Goal: Task Accomplishment & Management: Manage account settings

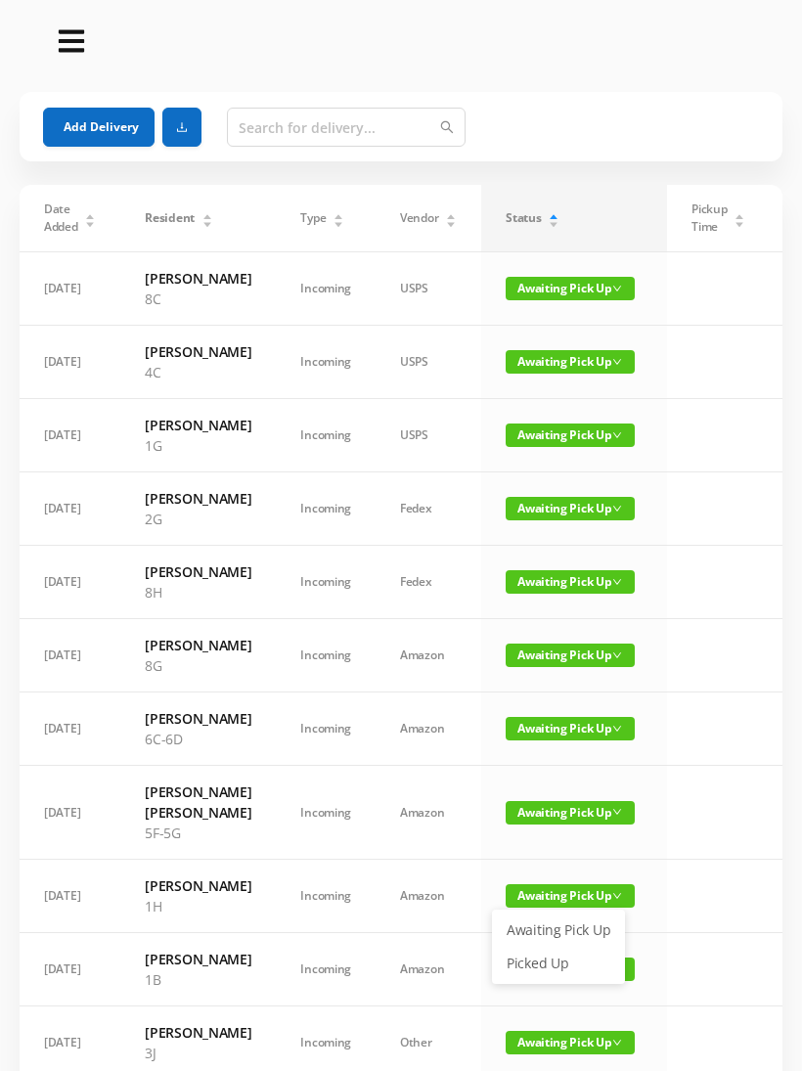
click at [552, 956] on link "Picked Up" at bounding box center [558, 963] width 127 height 31
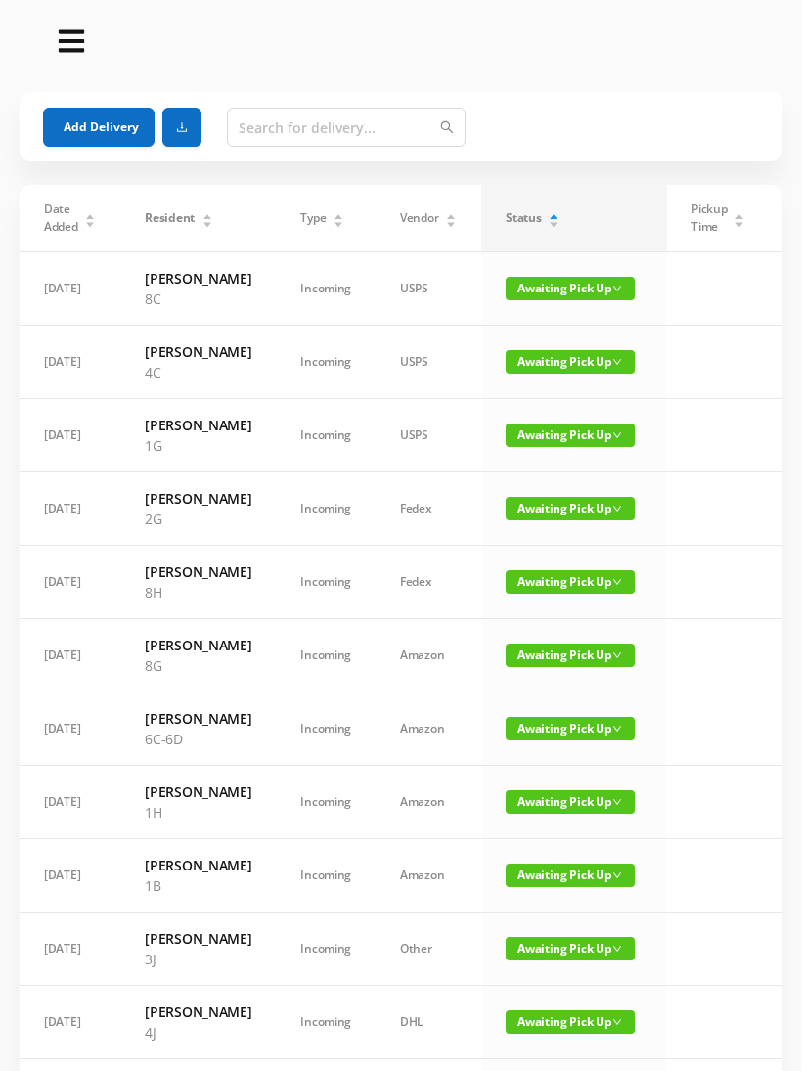
click at [117, 125] on button "Add Delivery" at bounding box center [98, 127] width 111 height 39
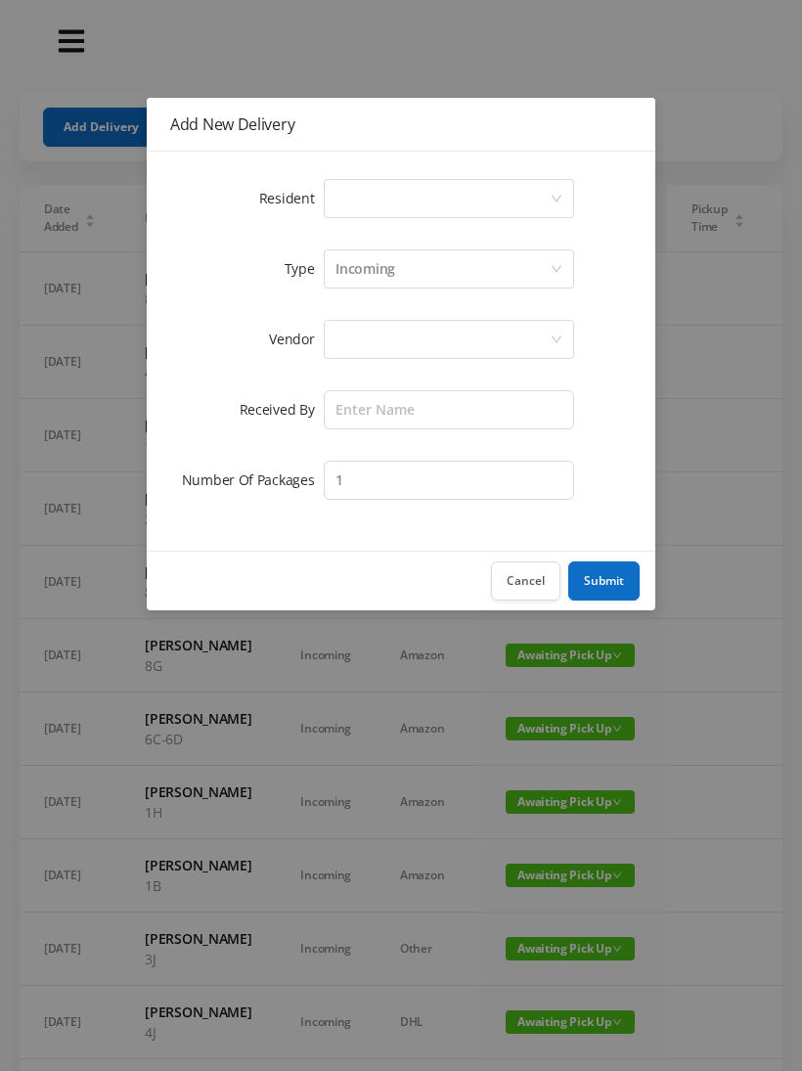
click at [427, 196] on div "Select a person" at bounding box center [442, 198] width 214 height 37
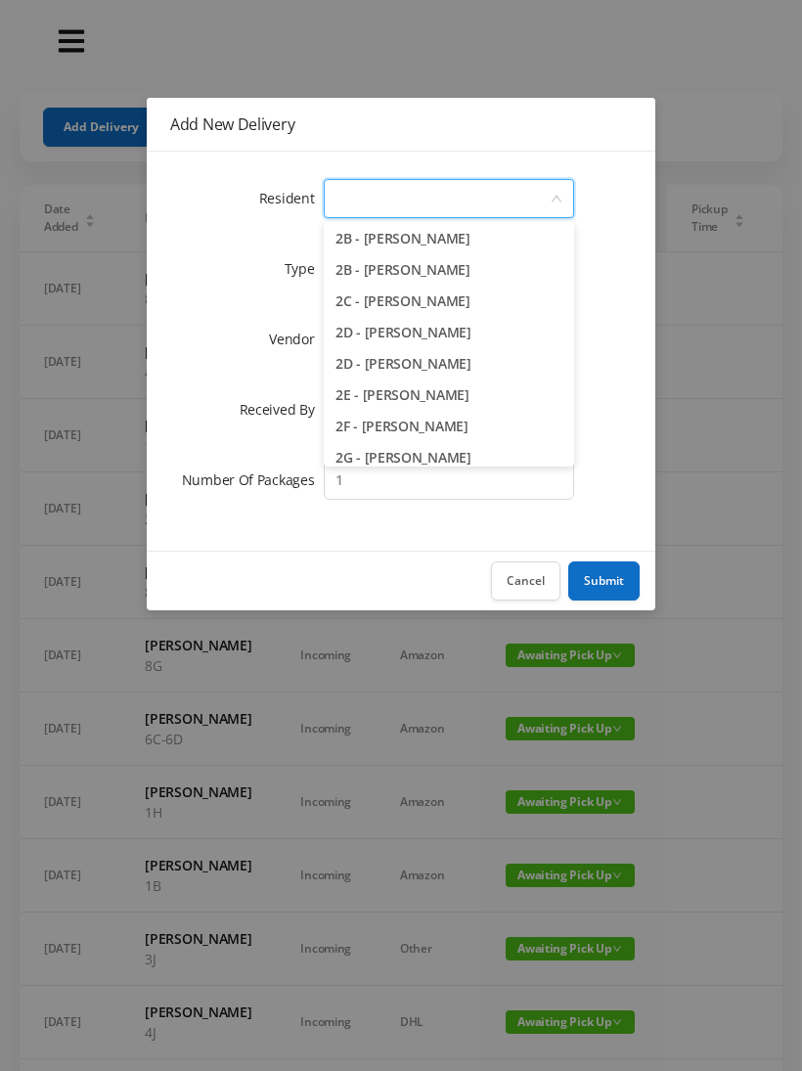
scroll to position [417, 0]
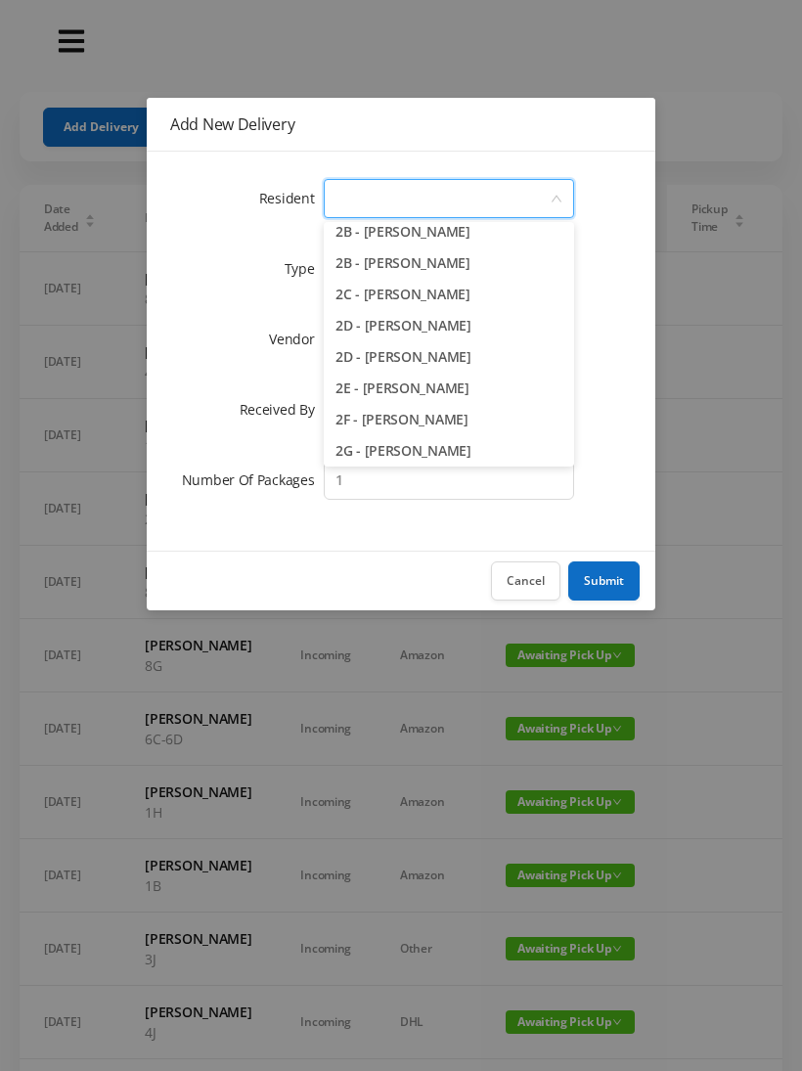
click at [489, 388] on li "2E - [PERSON_NAME]" at bounding box center [449, 388] width 250 height 31
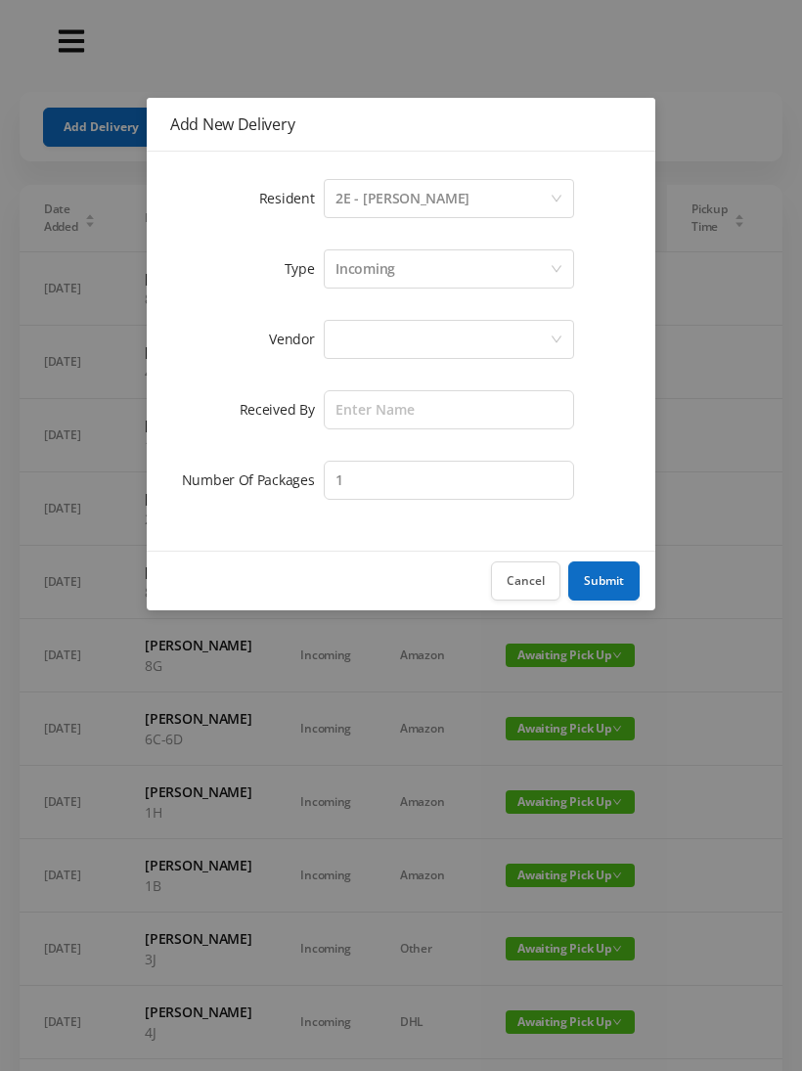
click at [430, 265] on div "Incoming" at bounding box center [442, 268] width 214 height 37
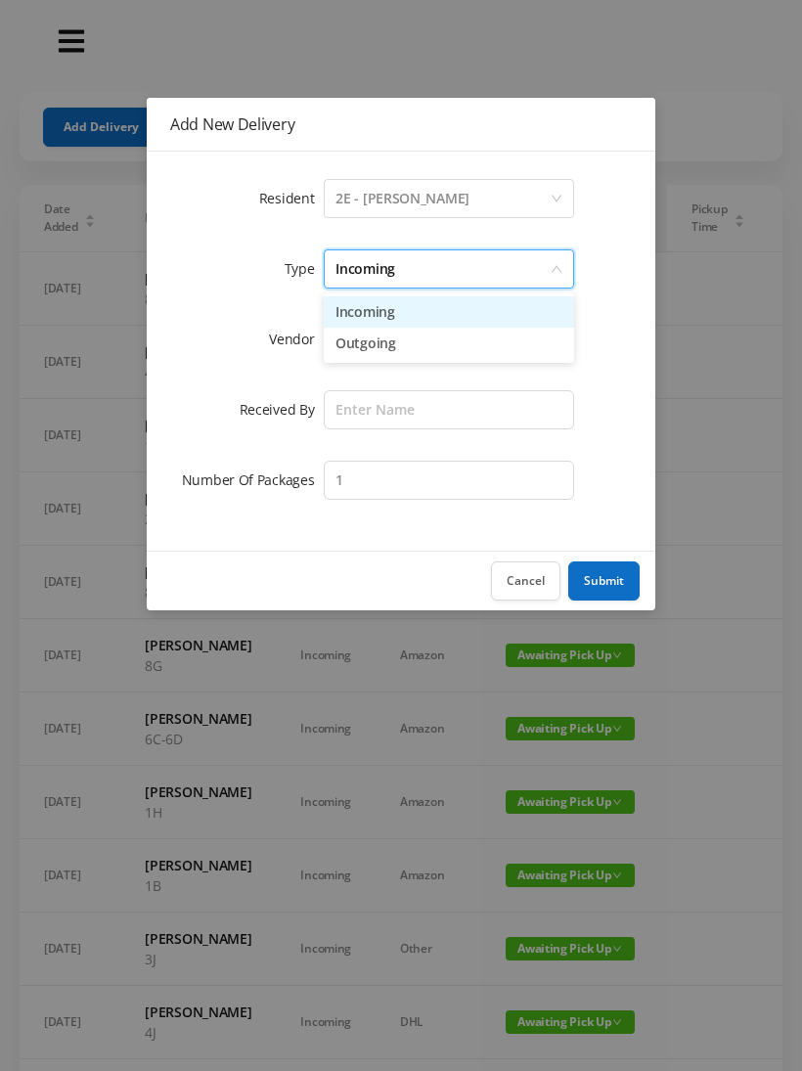
click at [417, 320] on li "Incoming" at bounding box center [449, 311] width 250 height 31
click at [411, 344] on div at bounding box center [442, 339] width 214 height 37
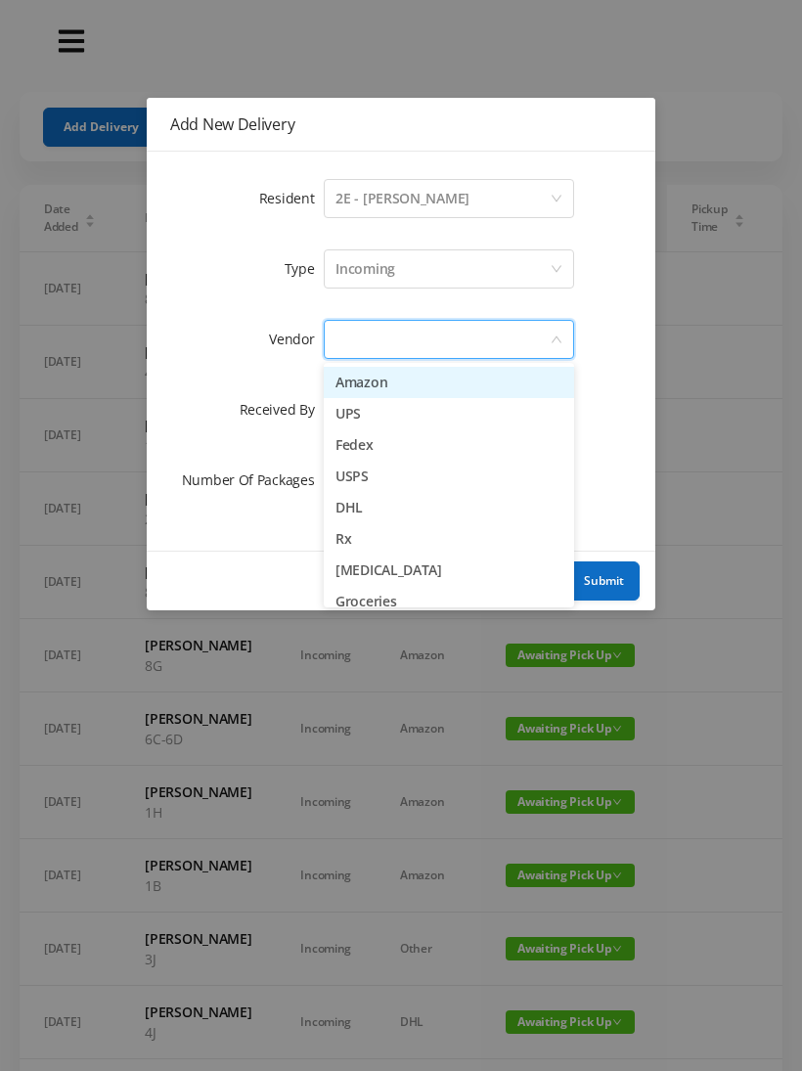
click at [414, 384] on li "Amazon" at bounding box center [449, 382] width 250 height 31
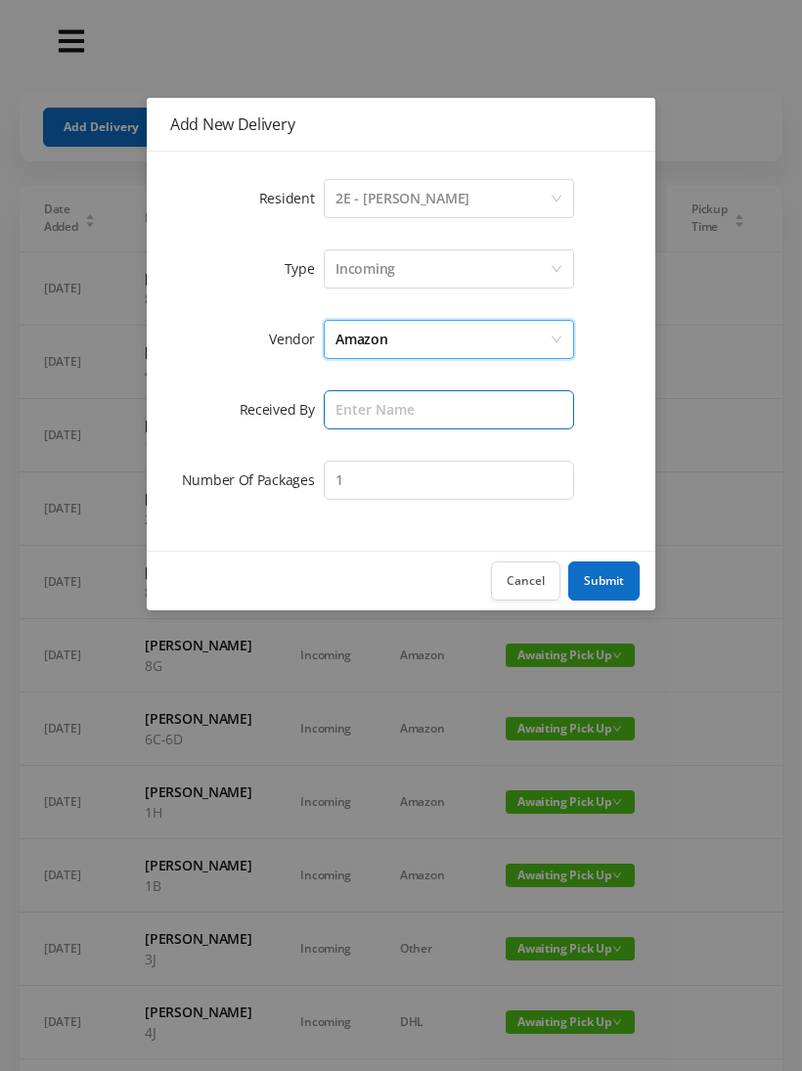
click at [393, 414] on input "text" at bounding box center [449, 409] width 250 height 39
type input "Melece"
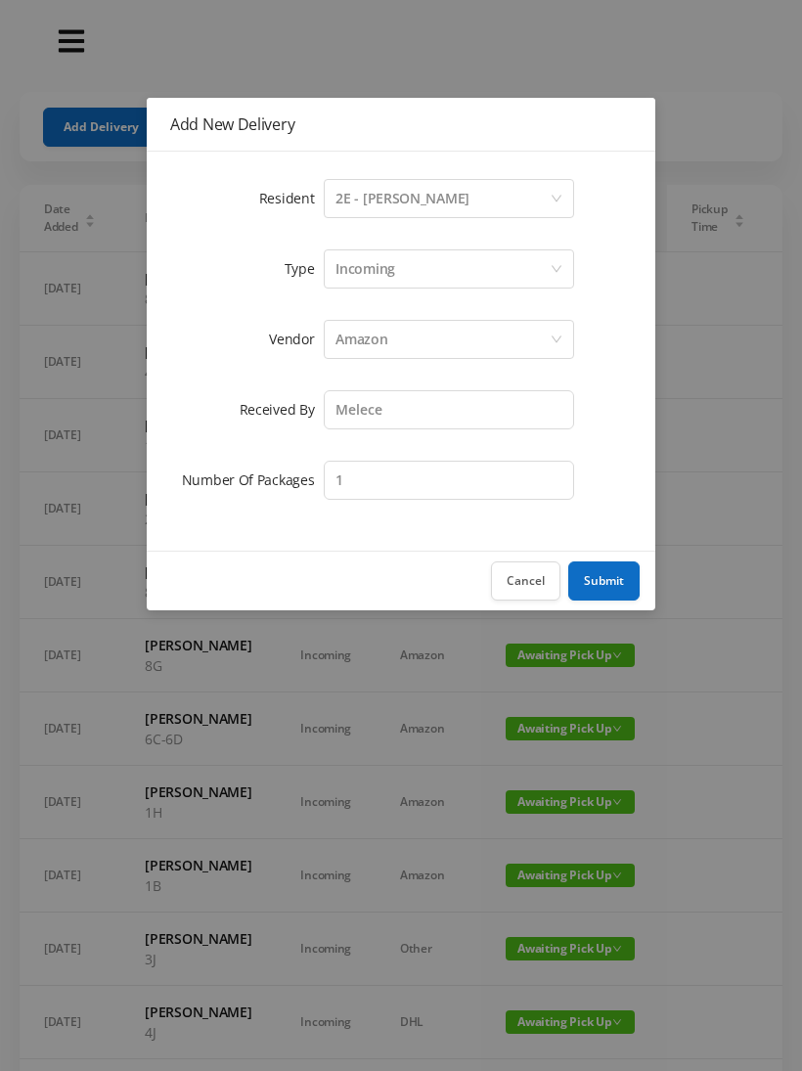
click at [597, 589] on button "Submit" at bounding box center [603, 580] width 71 height 39
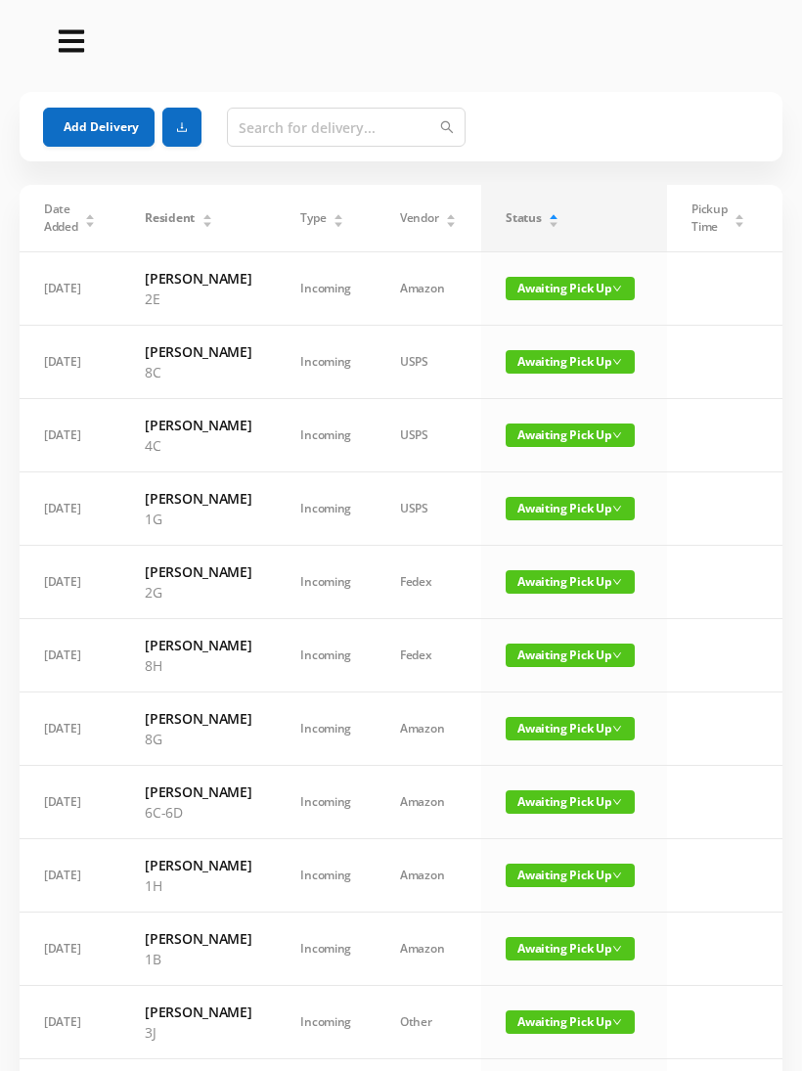
click at [95, 136] on button "Add Delivery" at bounding box center [98, 127] width 111 height 39
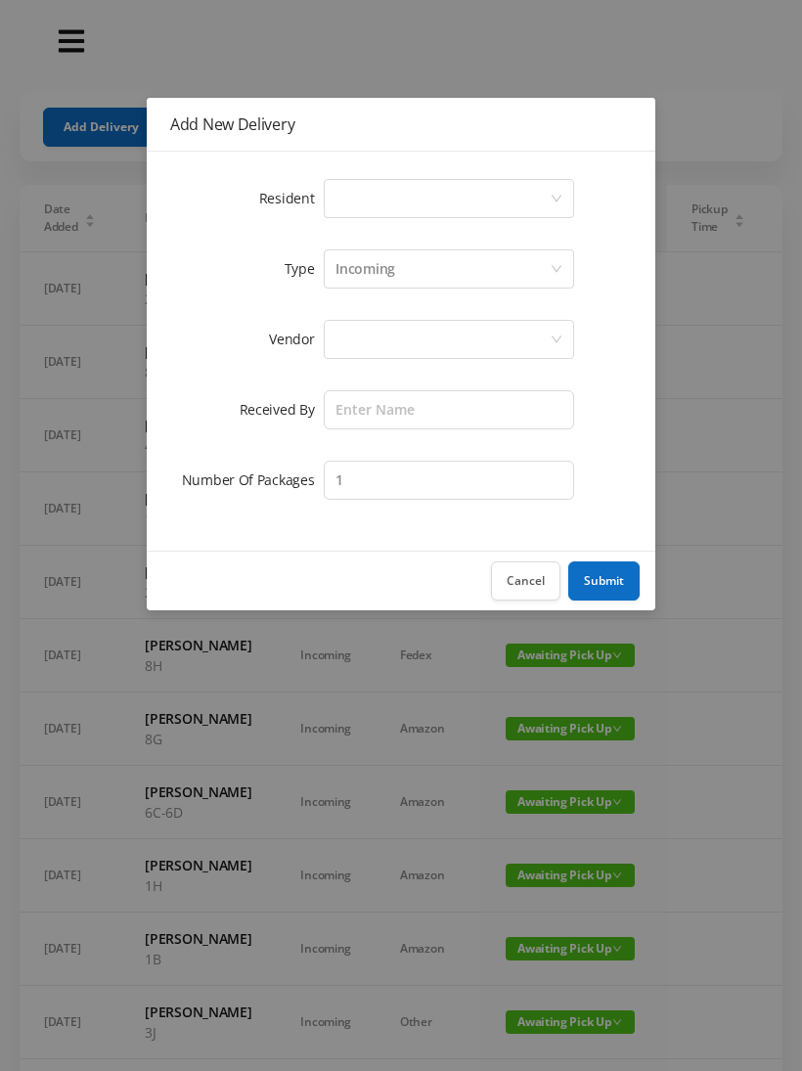
click at [423, 205] on div "Select a person" at bounding box center [442, 198] width 214 height 37
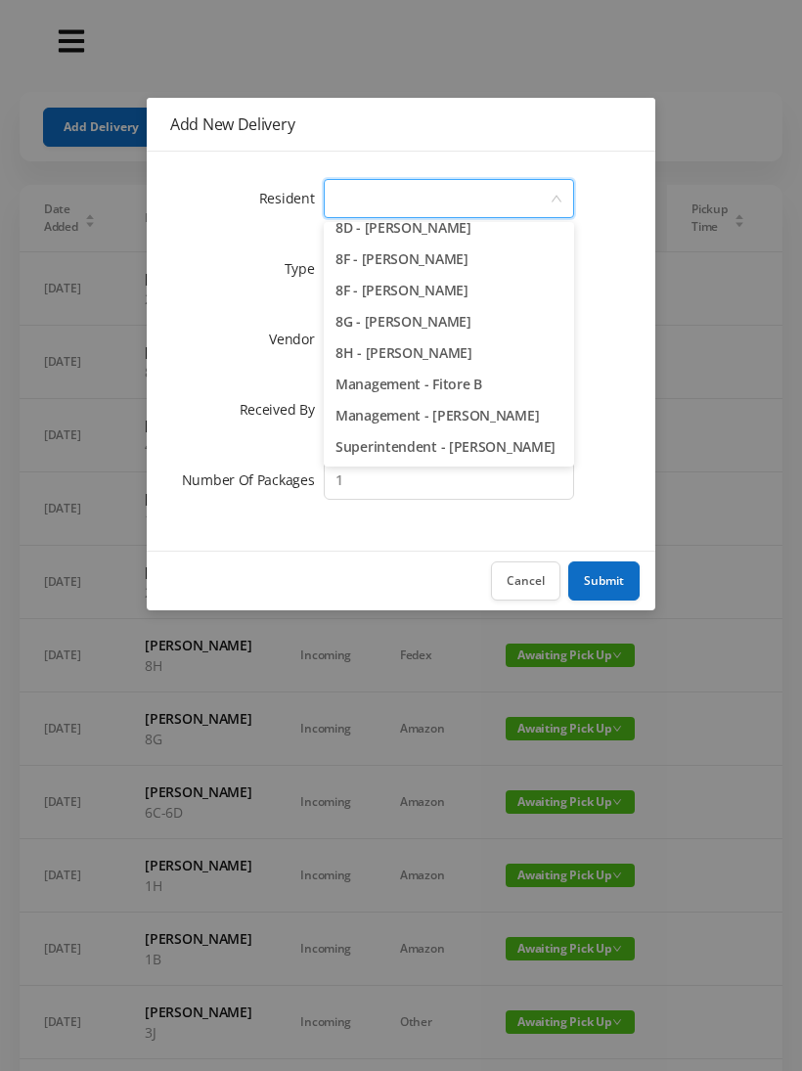
scroll to position [2767, 0]
click at [508, 322] on li "8G - [PERSON_NAME]" at bounding box center [449, 321] width 250 height 31
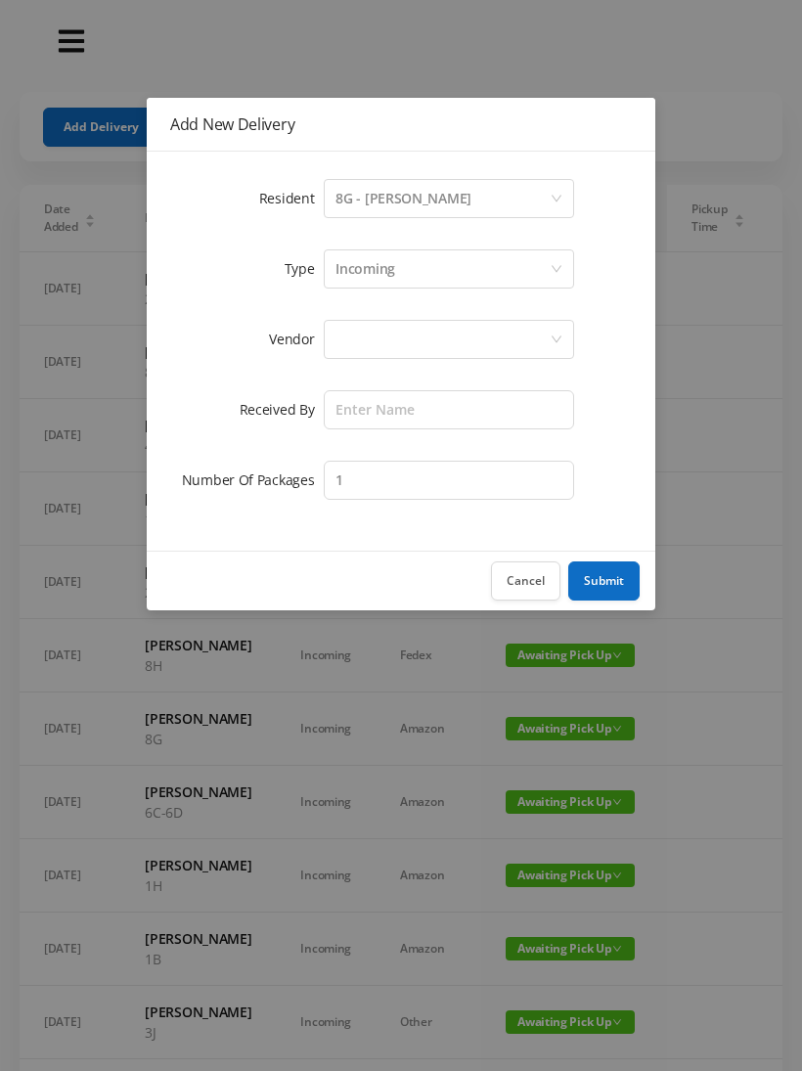
click at [443, 269] on div "Incoming" at bounding box center [442, 268] width 214 height 37
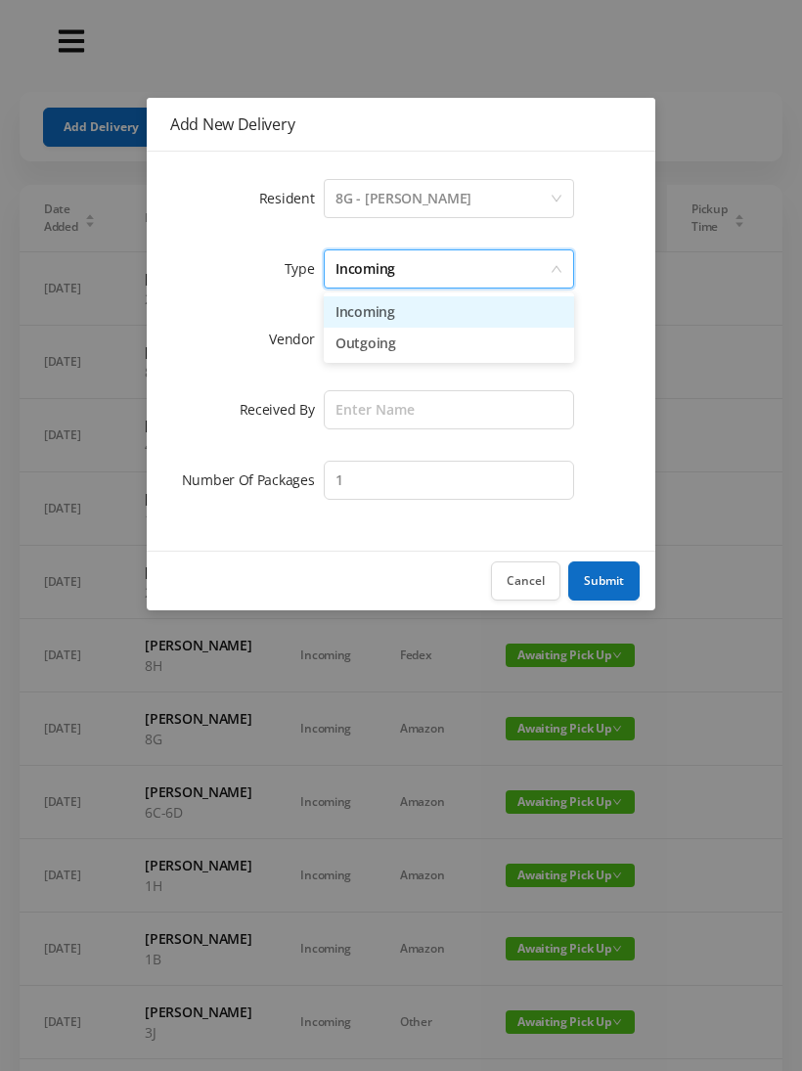
click at [432, 314] on li "Incoming" at bounding box center [449, 311] width 250 height 31
click at [422, 346] on div at bounding box center [442, 339] width 214 height 37
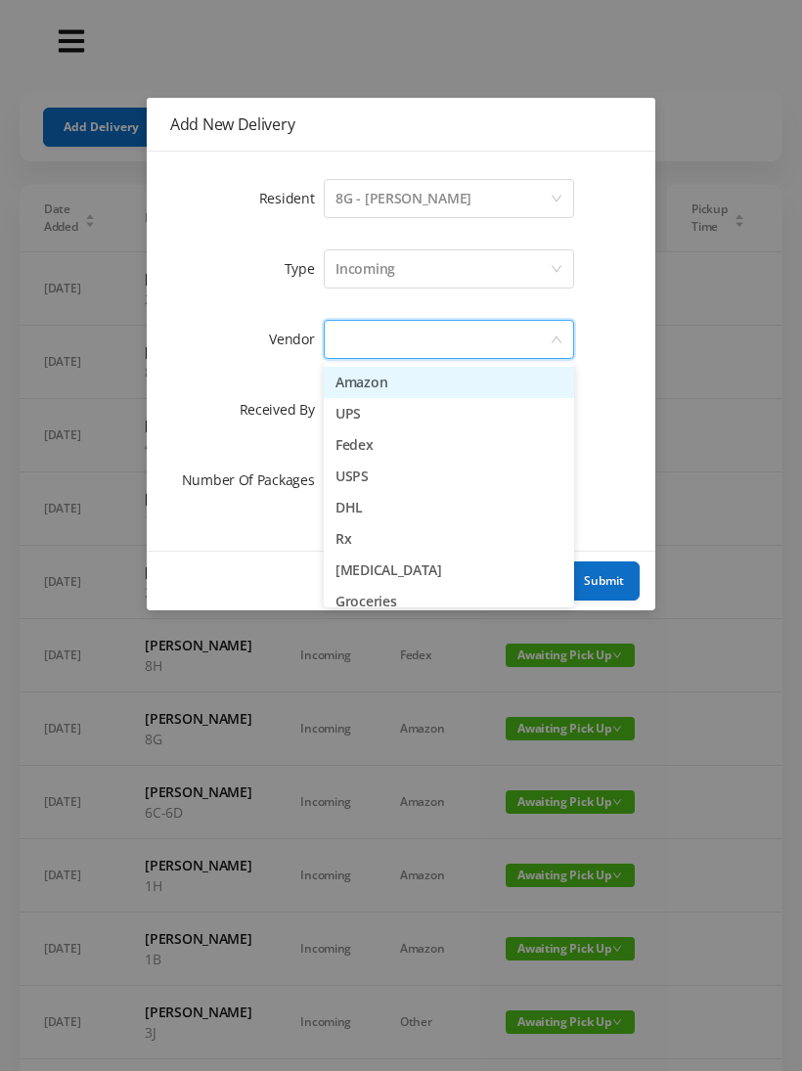
click at [422, 390] on li "Amazon" at bounding box center [449, 382] width 250 height 31
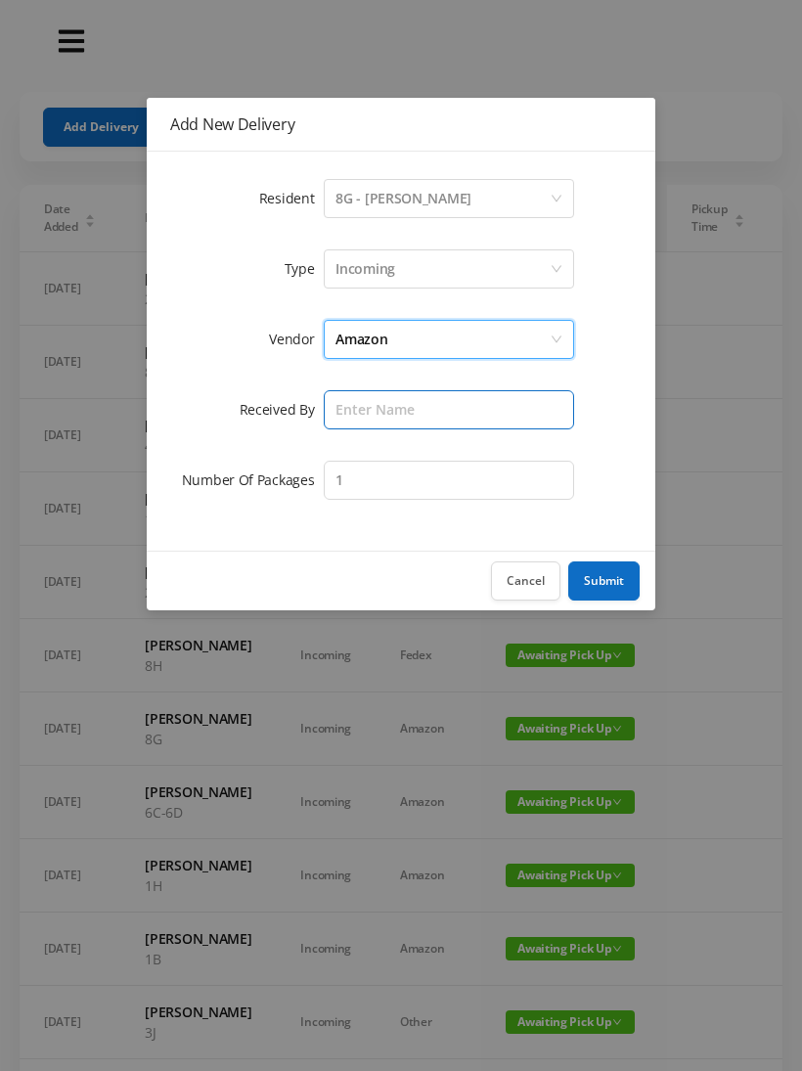
click at [419, 414] on input "text" at bounding box center [449, 409] width 250 height 39
type input "Melece"
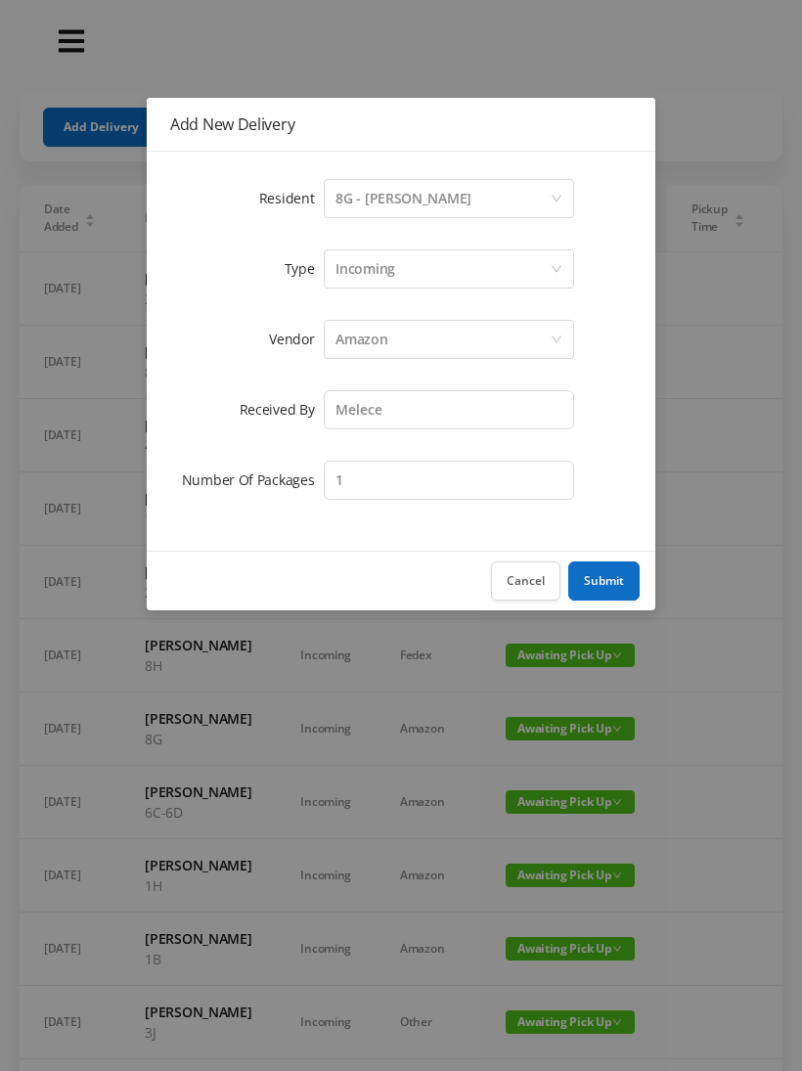
click at [606, 573] on button "Submit" at bounding box center [603, 580] width 71 height 39
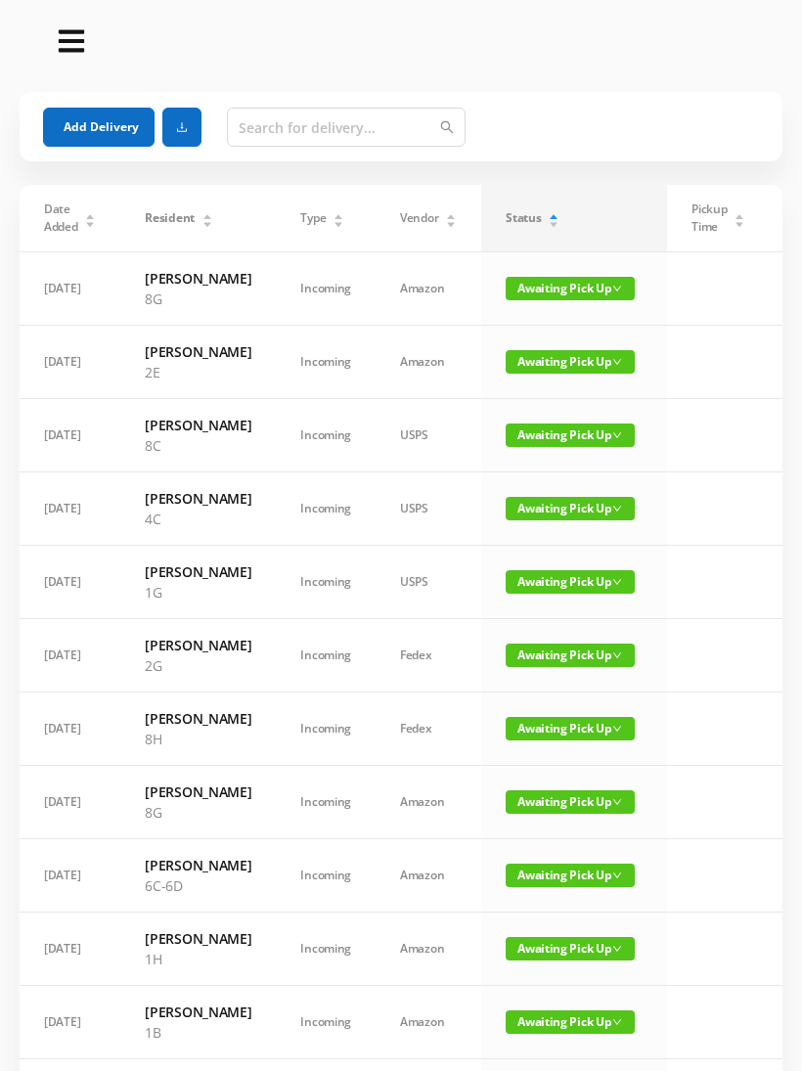
click at [577, 520] on span "Awaiting Pick Up" at bounding box center [570, 508] width 129 height 23
click at [552, 598] on link "Picked Up" at bounding box center [558, 608] width 127 height 31
